Goal: Navigation & Orientation: Find specific page/section

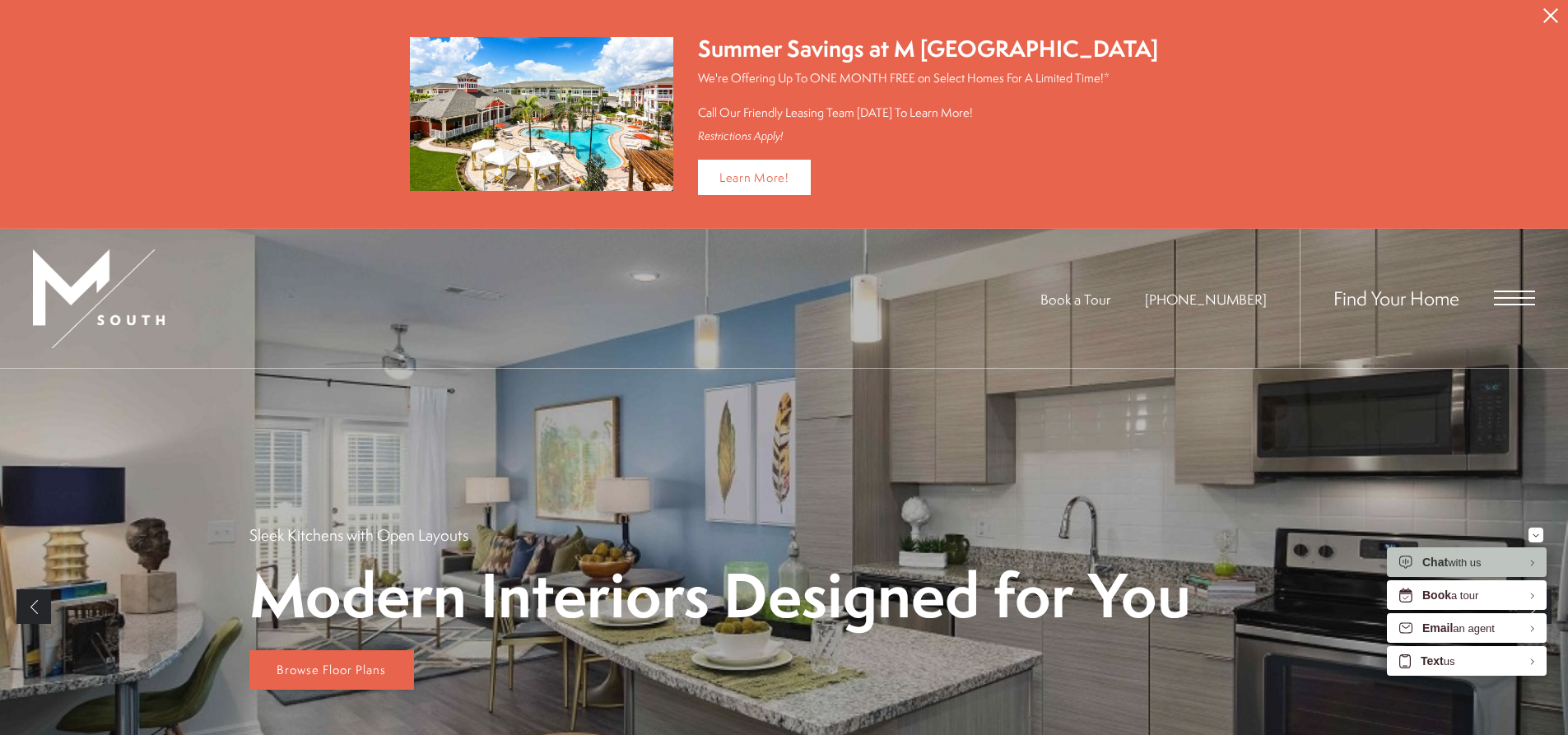
click at [1510, 301] on span "Open Menu" at bounding box center [1514, 298] width 41 height 15
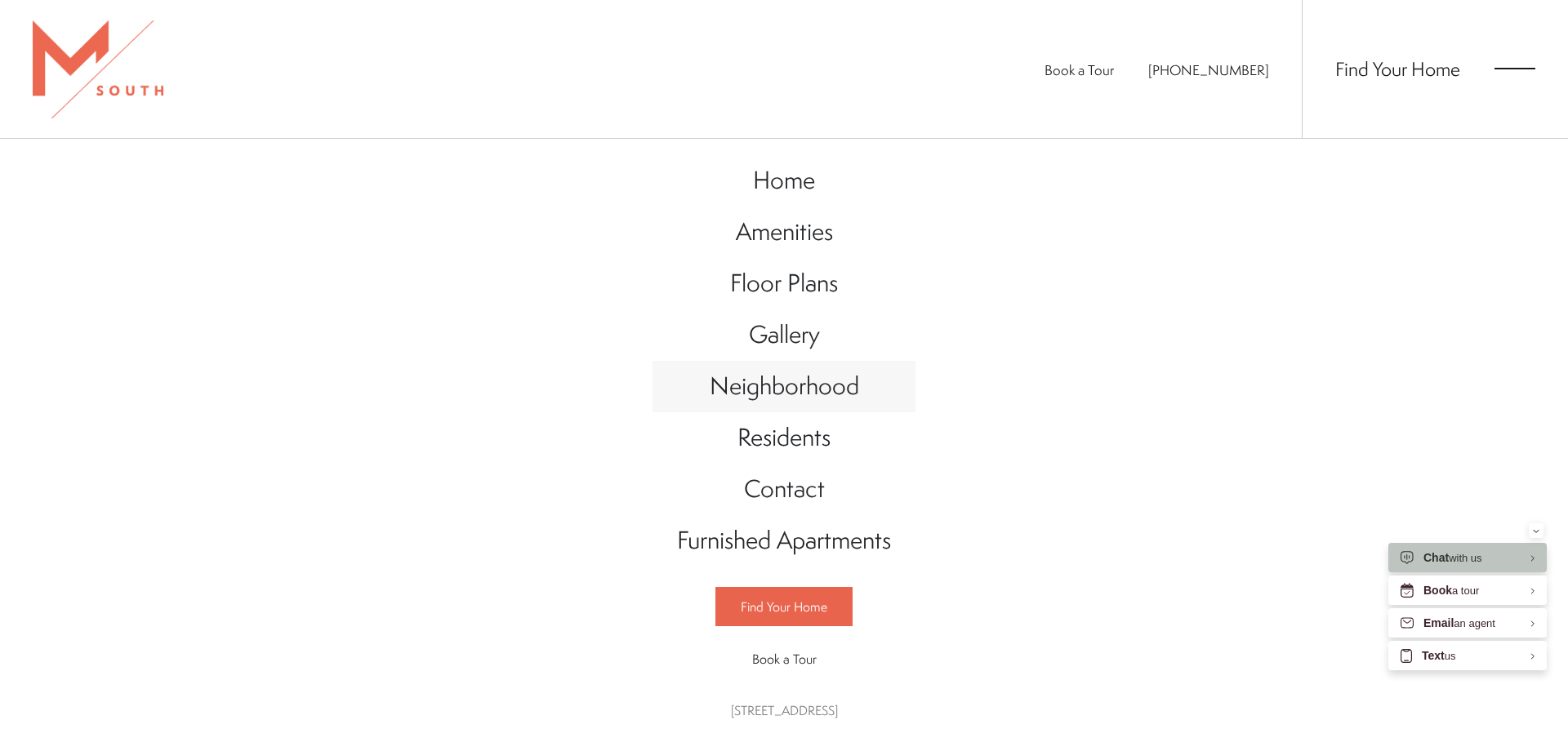
click at [846, 390] on span "Neighborhood" at bounding box center [784, 386] width 149 height 34
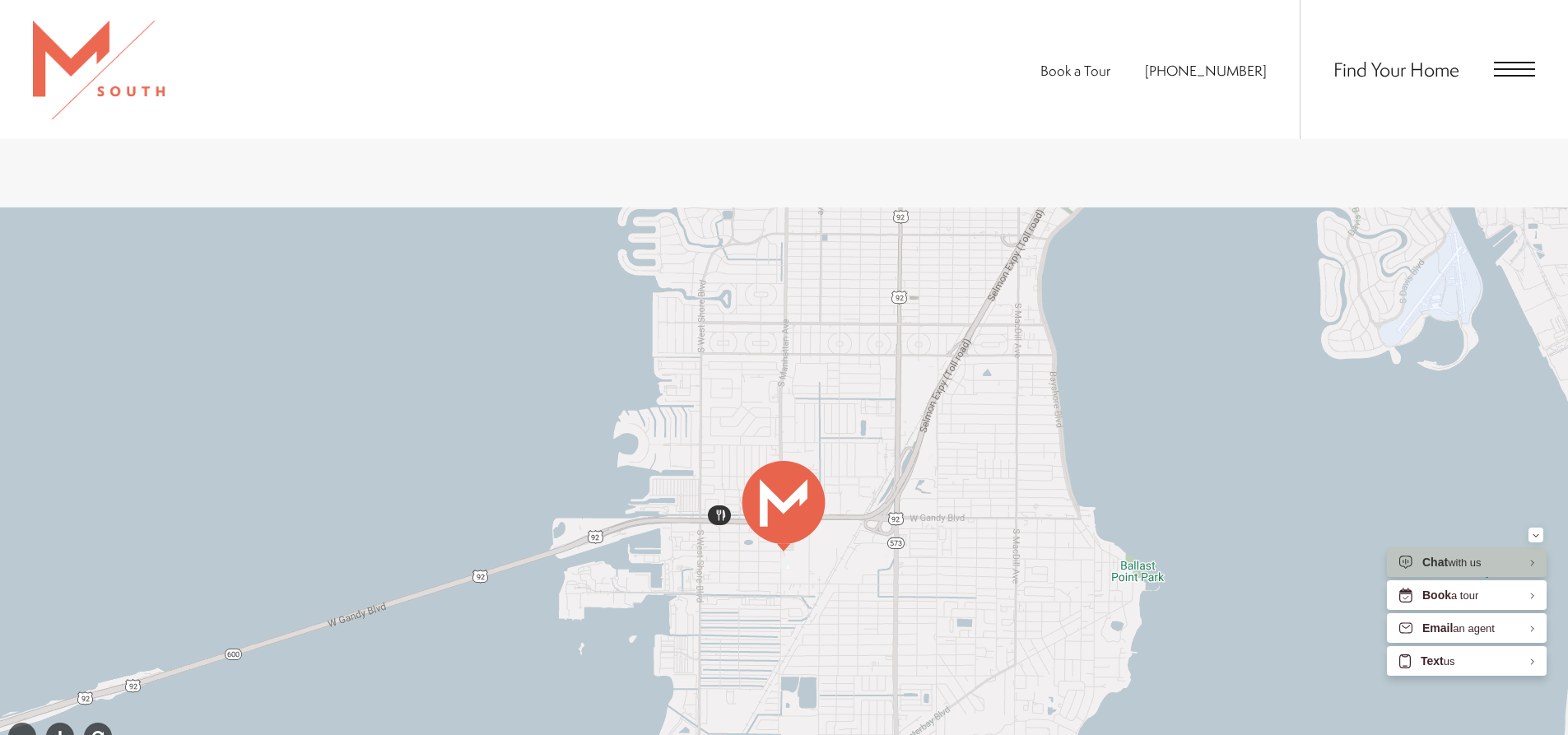
scroll to position [906, 0]
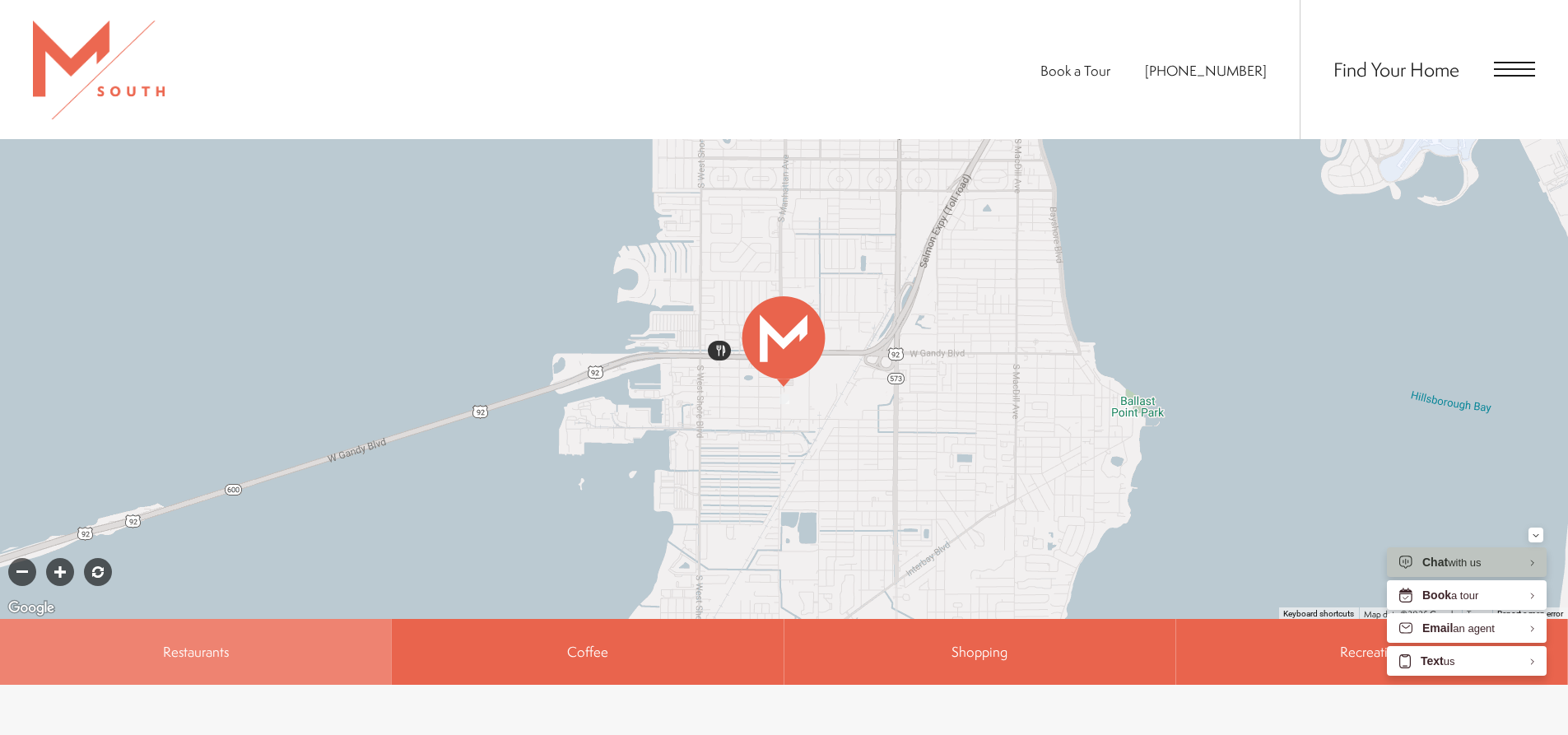
drag, startPoint x: 529, startPoint y: 438, endPoint x: 837, endPoint y: 410, distance: 309.3
click at [899, 392] on div at bounding box center [784, 331] width 1568 height 577
drag, startPoint x: 600, startPoint y: 441, endPoint x: 665, endPoint y: 411, distance: 71.6
click at [718, 395] on div at bounding box center [784, 331] width 1568 height 577
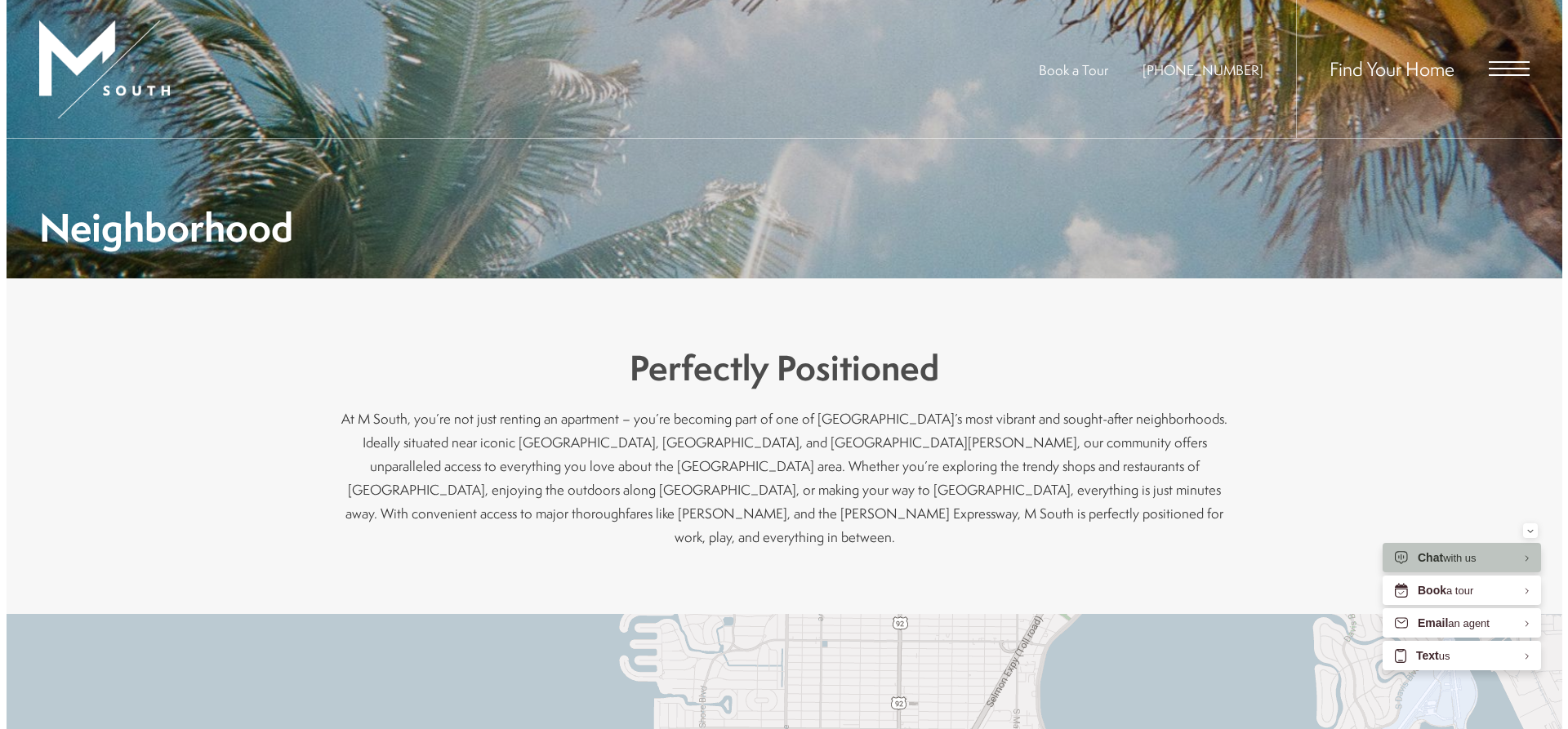
scroll to position [0, 0]
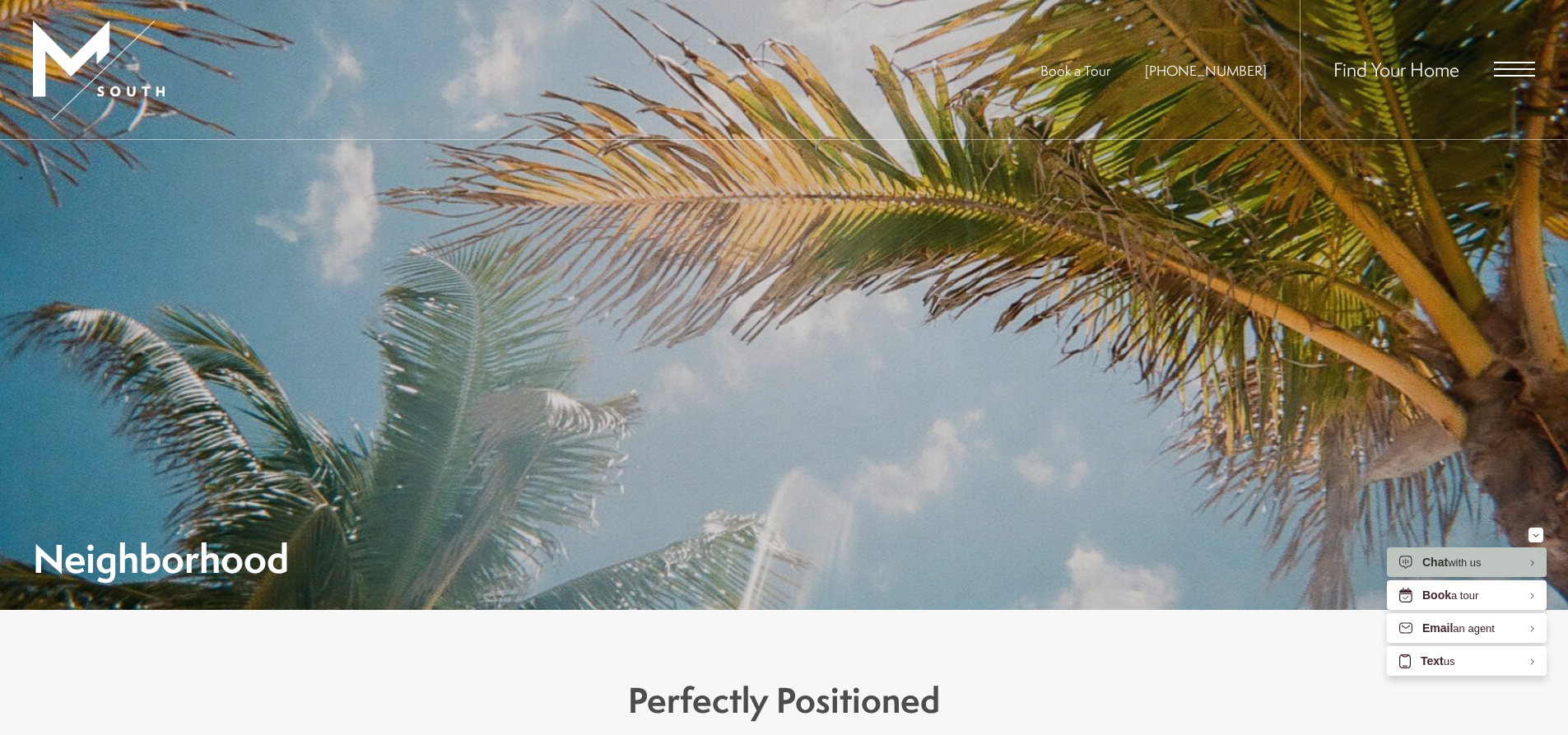
drag, startPoint x: 1521, startPoint y: 57, endPoint x: 1510, endPoint y: 76, distance: 22.0
click at [1510, 77] on span "Open Menu" at bounding box center [1514, 76] width 41 height 2
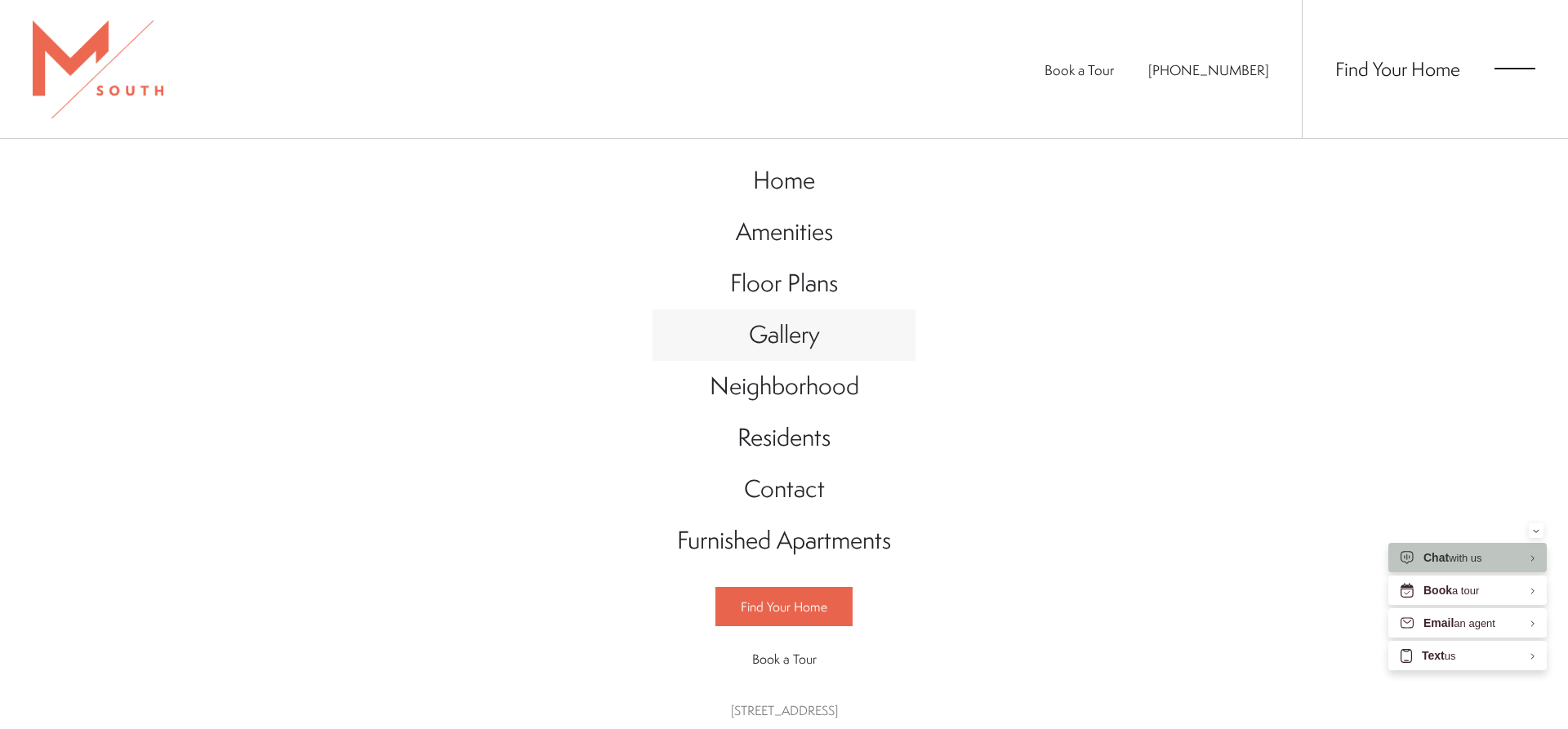
click at [793, 331] on span "Gallery" at bounding box center [784, 335] width 71 height 34
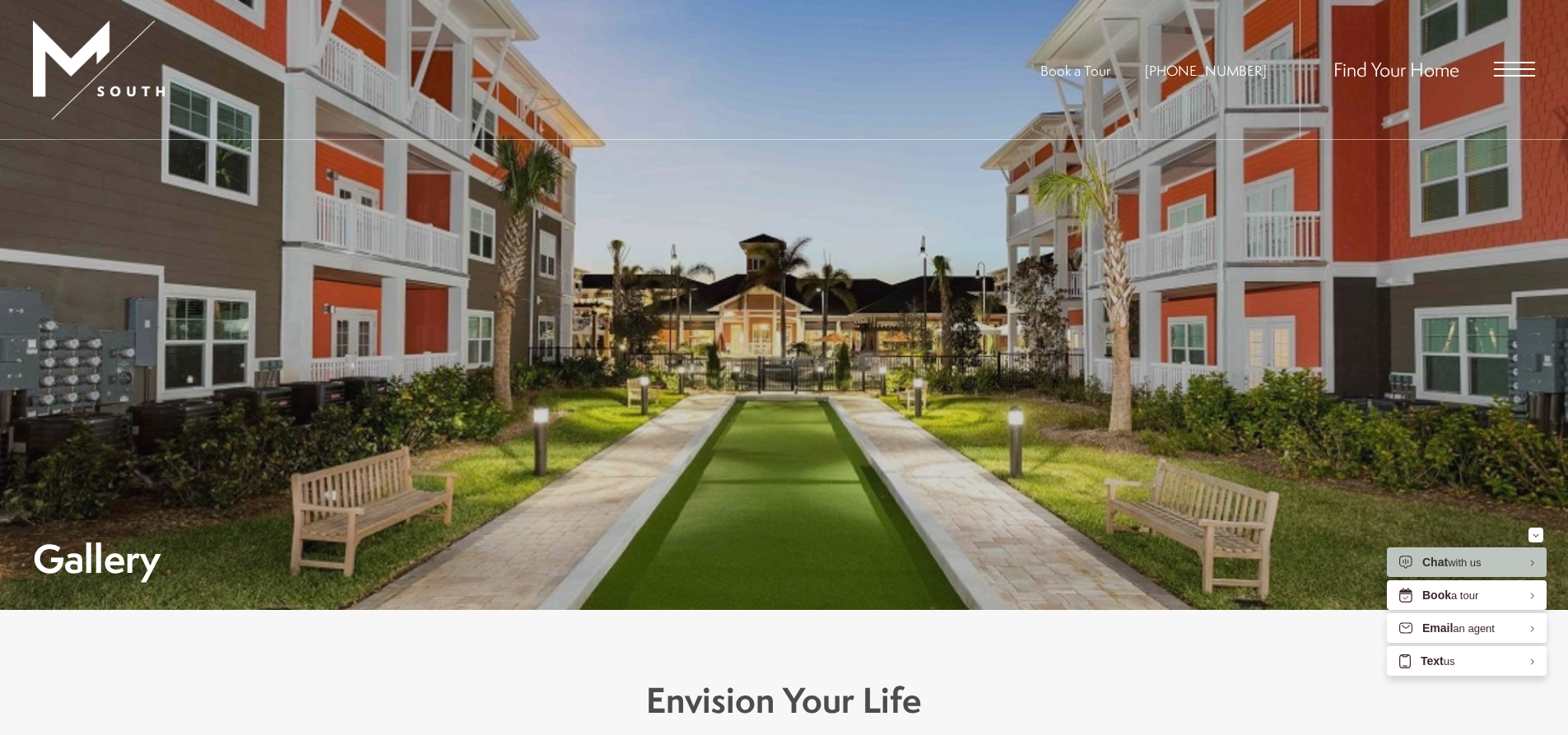
drag, startPoint x: 814, startPoint y: 472, endPoint x: 980, endPoint y: 456, distance: 166.8
click at [911, 442] on div "Gallery" at bounding box center [784, 374] width 1502 height 405
click at [1504, 56] on div "Find Your Home" at bounding box center [1417, 69] width 235 height 139
click at [1513, 59] on div "Find Your Home" at bounding box center [1417, 69] width 235 height 139
click at [1508, 84] on div "Find Your Home" at bounding box center [1417, 69] width 235 height 139
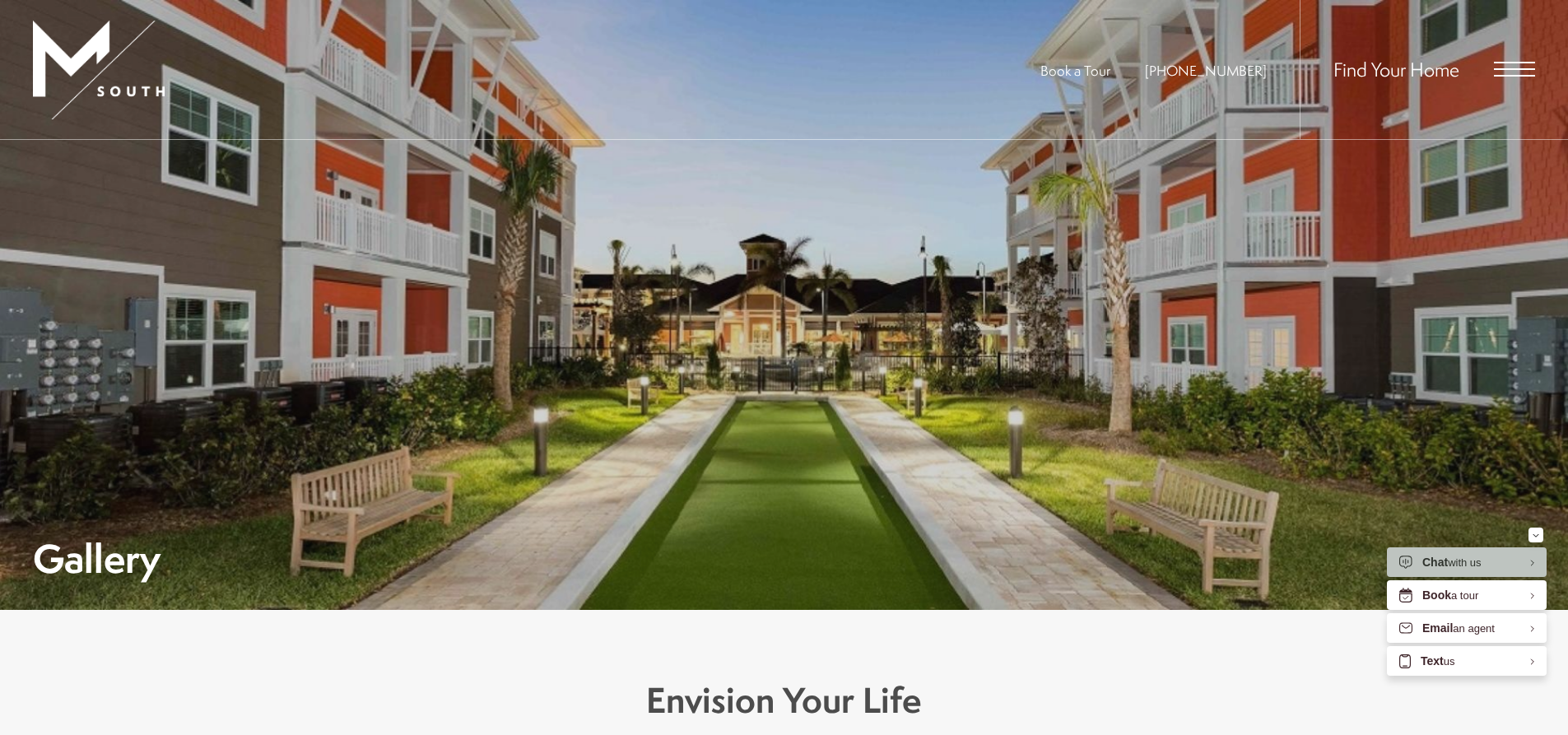
click at [1495, 66] on span "Open Menu" at bounding box center [1514, 69] width 41 height 15
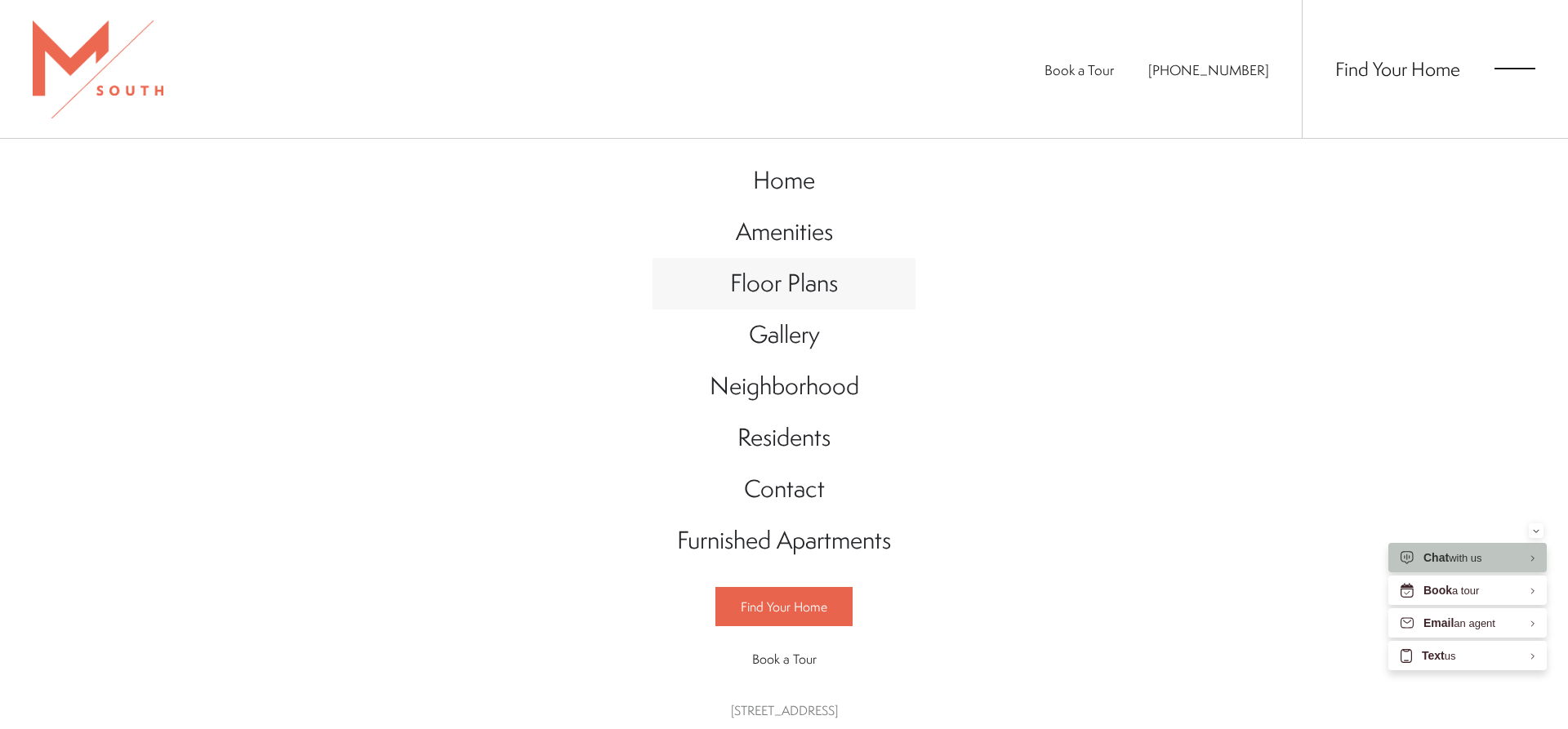
click at [786, 299] on span "Floor Plans" at bounding box center [783, 283] width 107 height 34
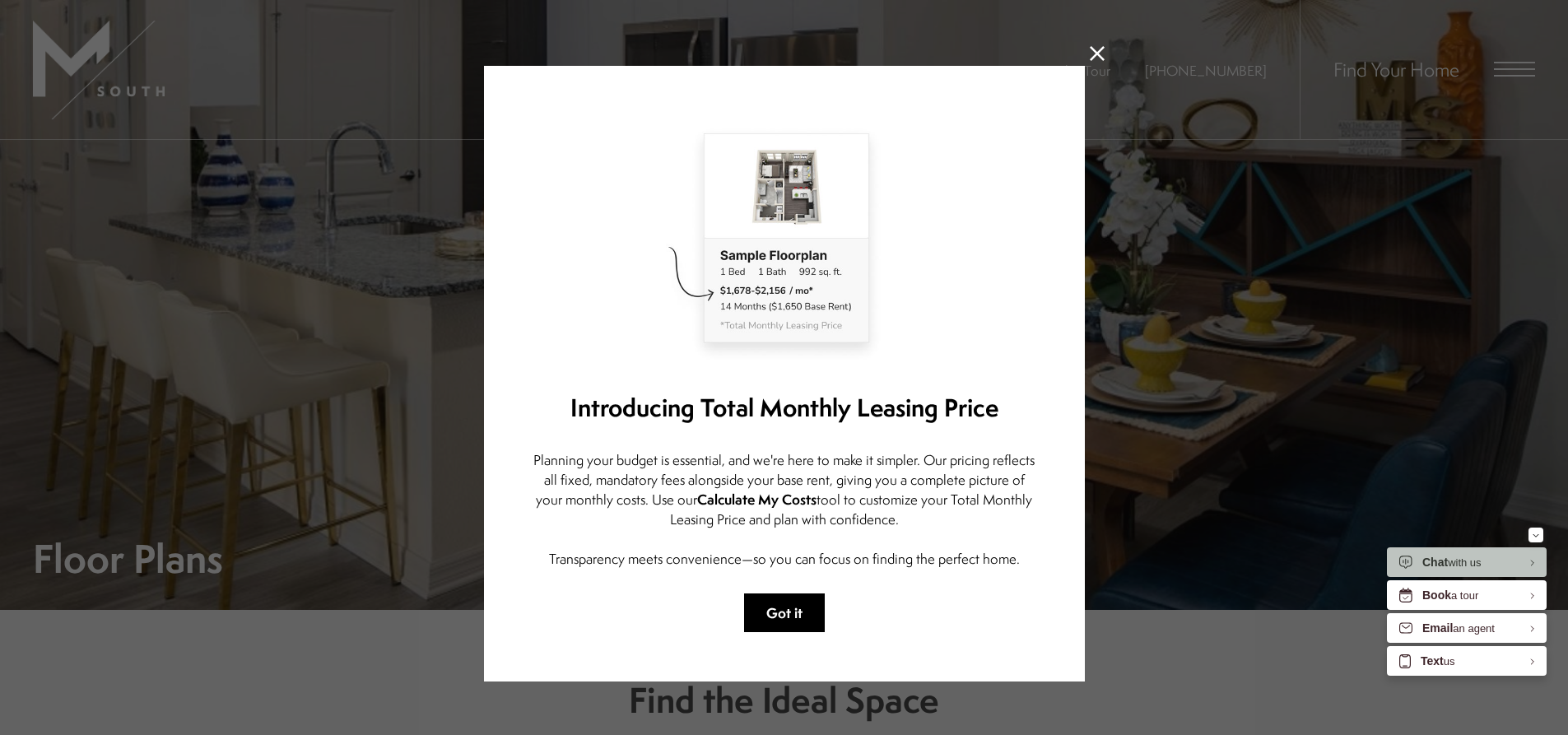
click at [756, 609] on button "Got it" at bounding box center [784, 612] width 81 height 38
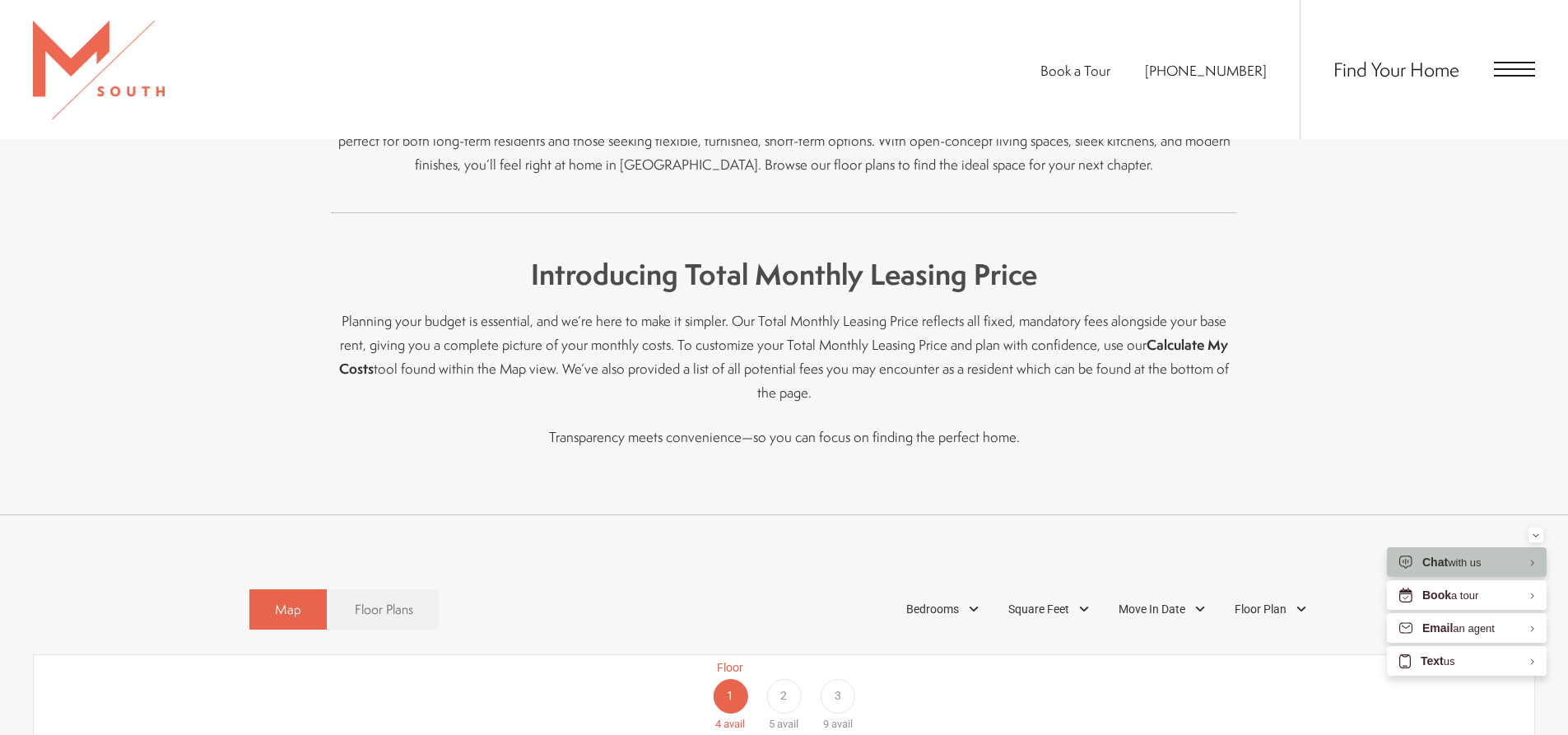
scroll to position [824, 0]
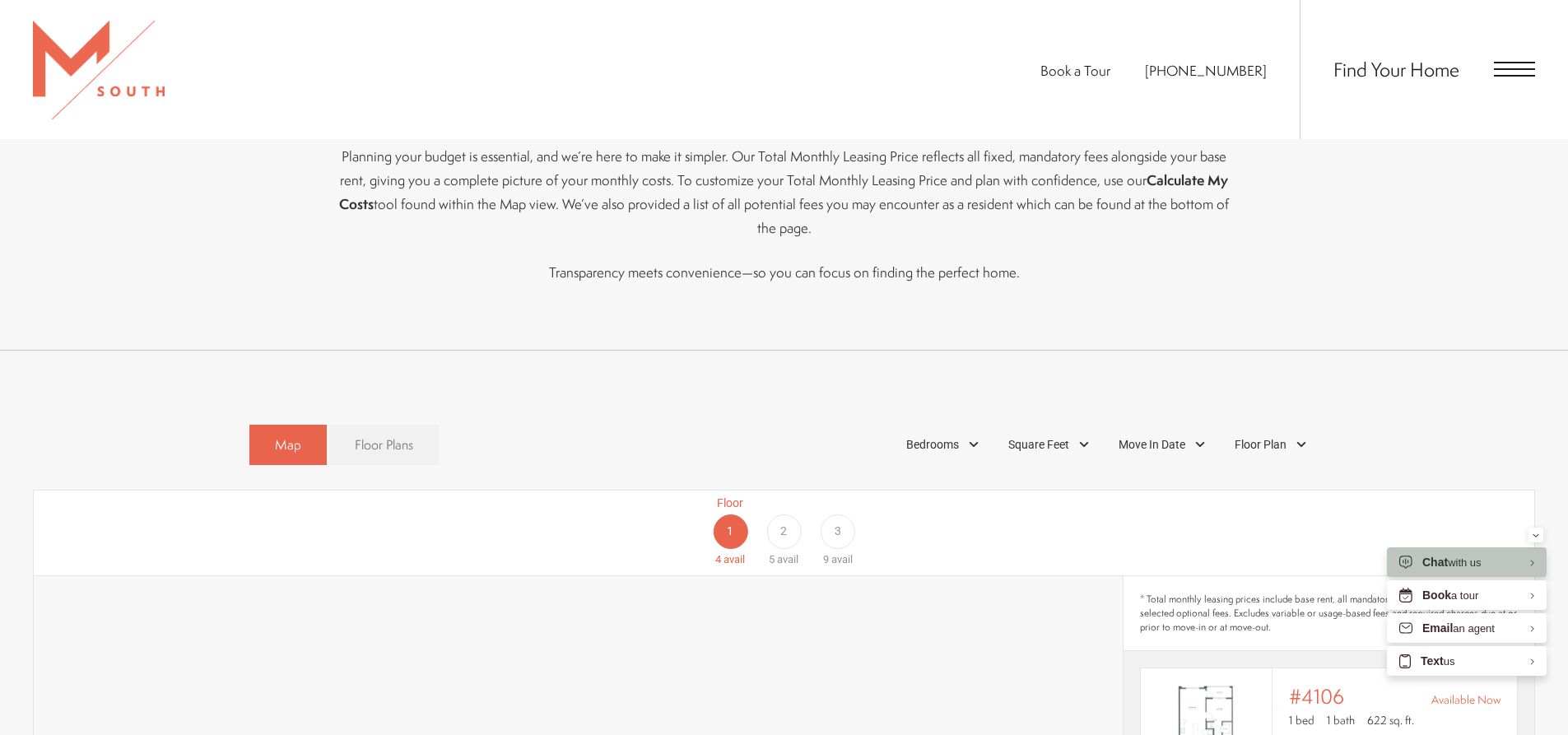
click at [398, 437] on link "Floor Plans" at bounding box center [384, 445] width 109 height 40
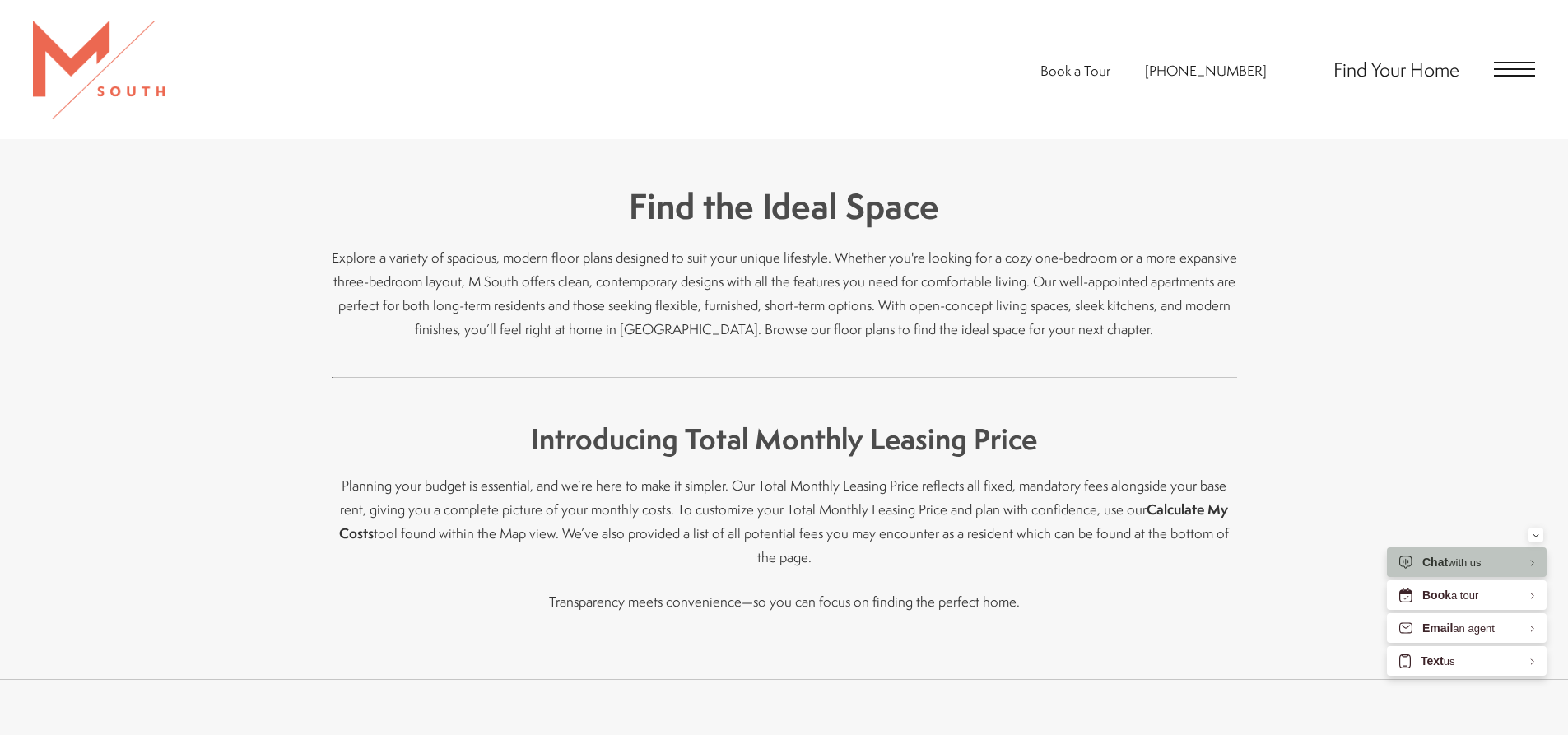
scroll to position [0, 0]
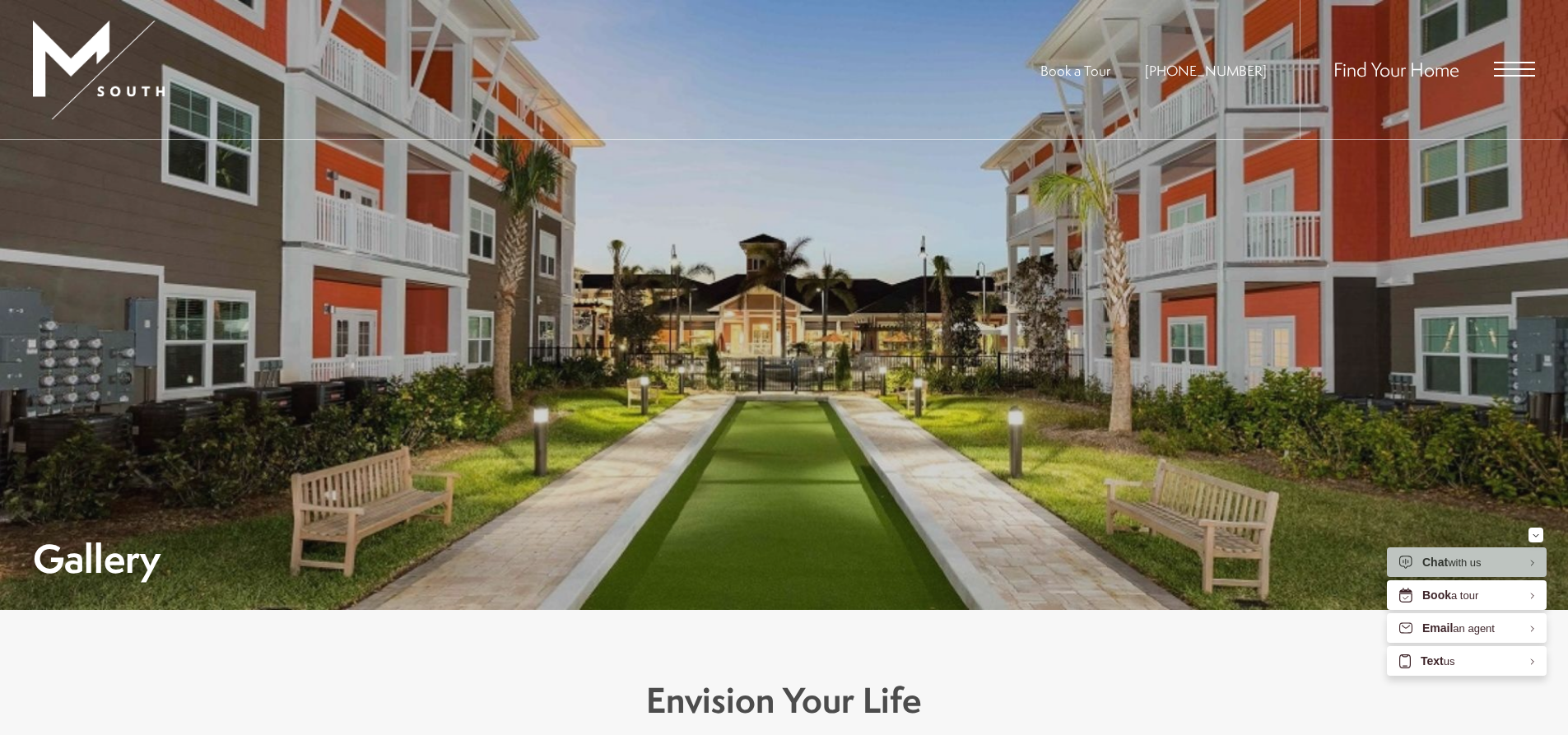
click at [1496, 72] on span "Open Menu" at bounding box center [1514, 69] width 41 height 15
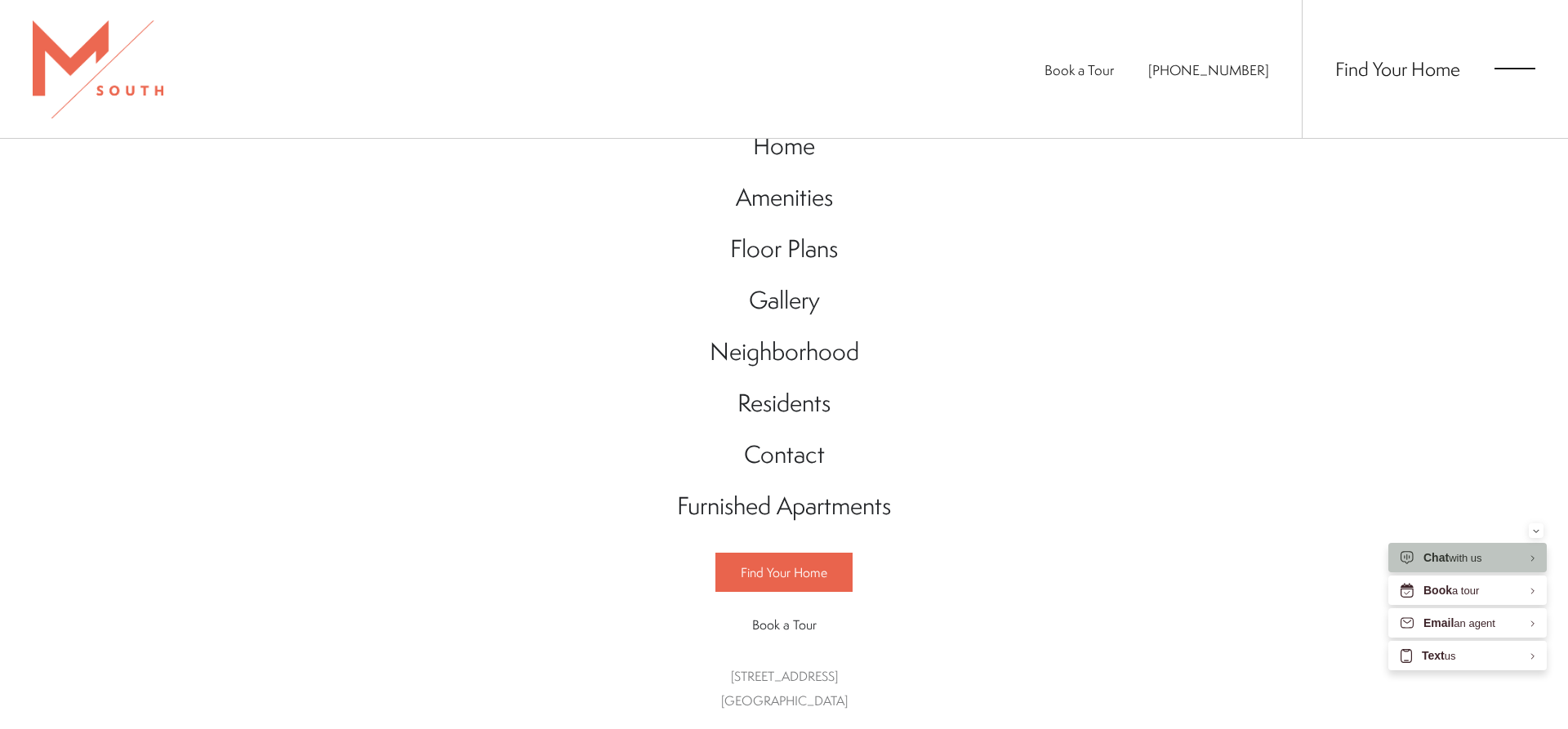
scroll to position [16, 0]
